Goal: Information Seeking & Learning: Learn about a topic

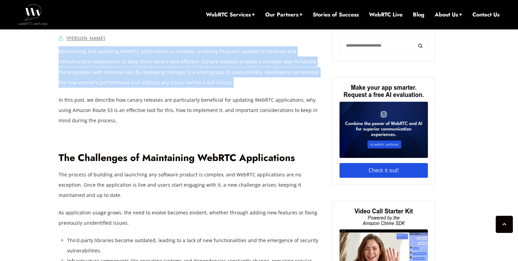
click at [136, 51] on p "Maintaining and updating WebRTC applications is complex, involving frequent upd…" at bounding box center [191, 66] width 264 height 41
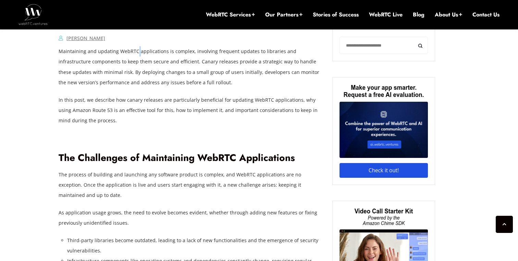
click at [136, 51] on p "Maintaining and updating WebRTC applications is complex, involving frequent upd…" at bounding box center [191, 66] width 264 height 41
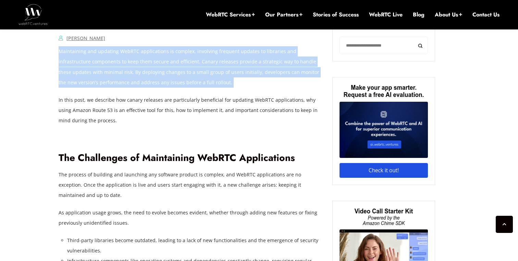
click at [136, 51] on p "Maintaining and updating WebRTC applications is complex, involving frequent upd…" at bounding box center [191, 66] width 264 height 41
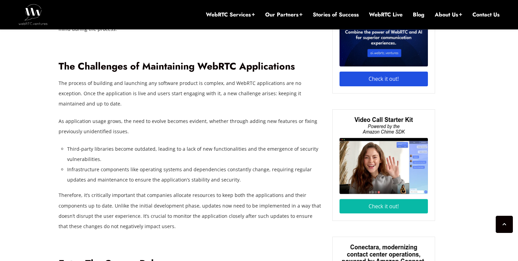
scroll to position [580, 0]
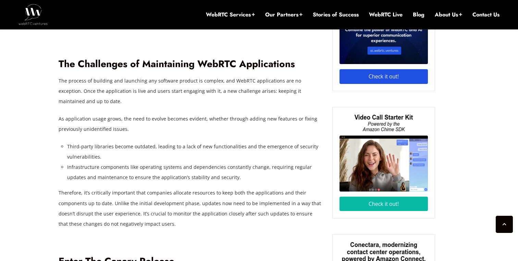
click at [145, 67] on h2 "The Challenges of Maintaining WebRTC Applications" at bounding box center [191, 64] width 264 height 12
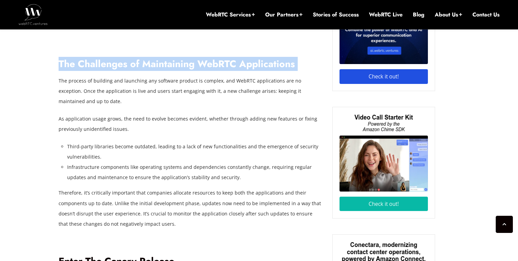
click at [145, 67] on h2 "The Challenges of Maintaining WebRTC Applications" at bounding box center [191, 64] width 264 height 12
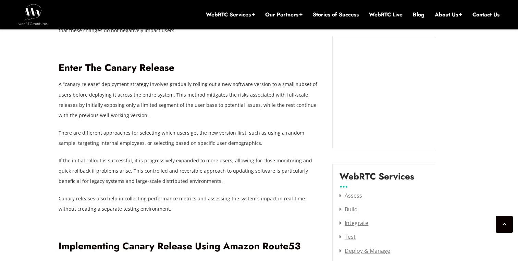
scroll to position [774, 0]
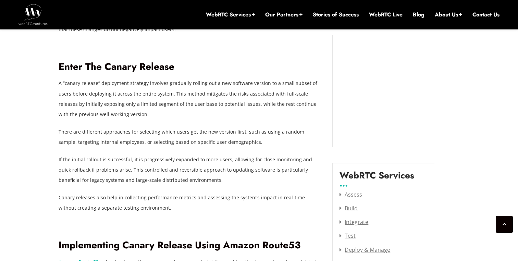
click at [104, 84] on p "A “canary release” deployment strategy involves gradually rolling out a new sof…" at bounding box center [191, 98] width 264 height 41
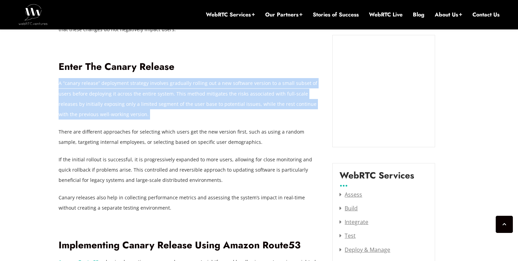
click at [104, 84] on p "A “canary release” deployment strategy involves gradually rolling out a new sof…" at bounding box center [191, 98] width 264 height 41
click at [114, 84] on p "A “canary release” deployment strategy involves gradually rolling out a new sof…" at bounding box center [191, 98] width 264 height 41
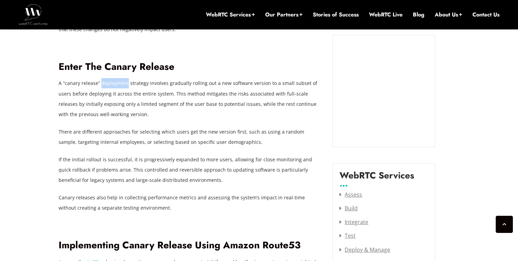
click at [114, 84] on p "A “canary release” deployment strategy involves gradually rolling out a new sof…" at bounding box center [191, 98] width 264 height 41
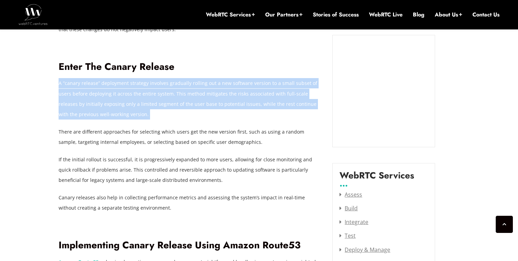
click at [114, 84] on p "A “canary release” deployment strategy involves gradually rolling out a new sof…" at bounding box center [191, 98] width 264 height 41
click at [148, 85] on p "A “canary release” deployment strategy involves gradually rolling out a new sof…" at bounding box center [191, 98] width 264 height 41
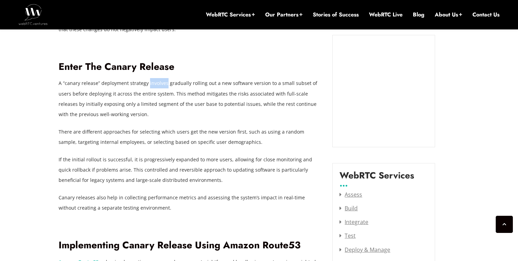
click at [148, 85] on p "A “canary release” deployment strategy involves gradually rolling out a new sof…" at bounding box center [191, 98] width 264 height 41
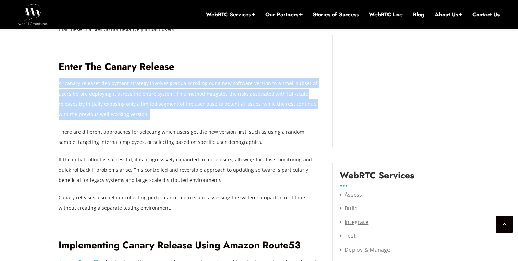
click at [148, 85] on p "A “canary release” deployment strategy involves gradually rolling out a new sof…" at bounding box center [191, 98] width 264 height 41
click at [157, 85] on p "A “canary release” deployment strategy involves gradually rolling out a new sof…" at bounding box center [191, 98] width 264 height 41
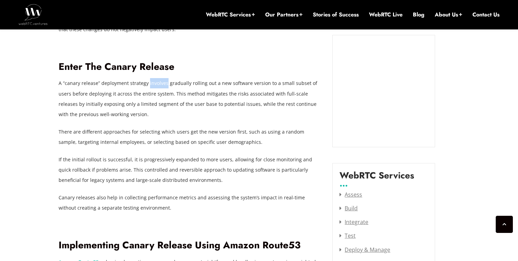
click at [157, 85] on p "A “canary release” deployment strategy involves gradually rolling out a new sof…" at bounding box center [191, 98] width 264 height 41
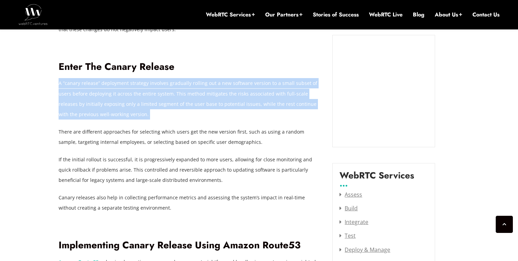
click at [157, 85] on p "A “canary release” deployment strategy involves gradually rolling out a new sof…" at bounding box center [191, 98] width 264 height 41
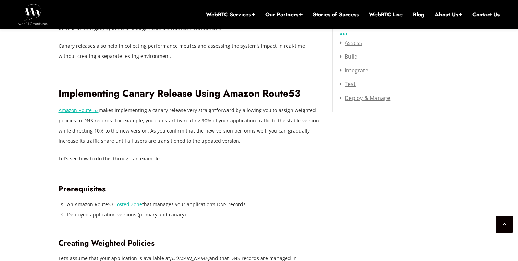
scroll to position [927, 0]
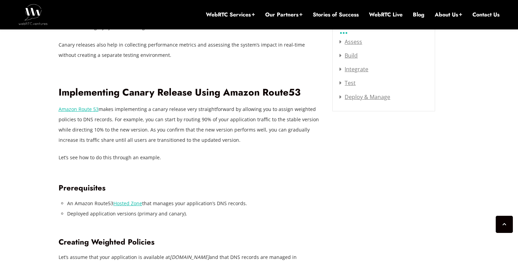
click at [150, 109] on p "Amazon Route 53 makes implementing a canary release very straightforward by all…" at bounding box center [191, 124] width 264 height 41
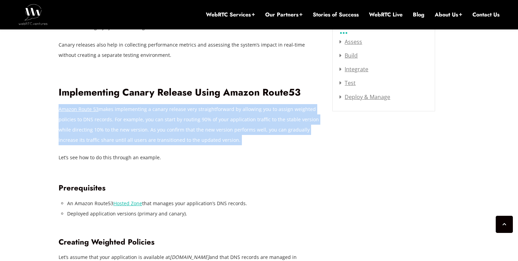
click at [150, 109] on p "Amazon Route 53 makes implementing a canary release very straightforward by all…" at bounding box center [191, 124] width 264 height 41
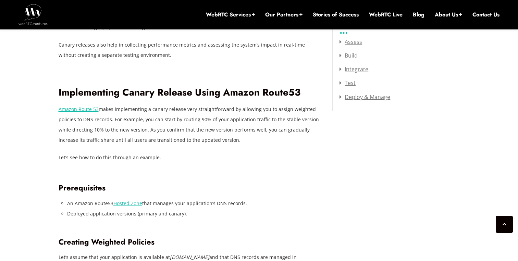
click at [110, 122] on p "Amazon Route 53 makes implementing a canary release very straightforward by all…" at bounding box center [191, 124] width 264 height 41
click at [285, 117] on p "Amazon Route 53 makes implementing a canary release very straightforward by all…" at bounding box center [191, 124] width 264 height 41
